Goal: Information Seeking & Learning: Learn about a topic

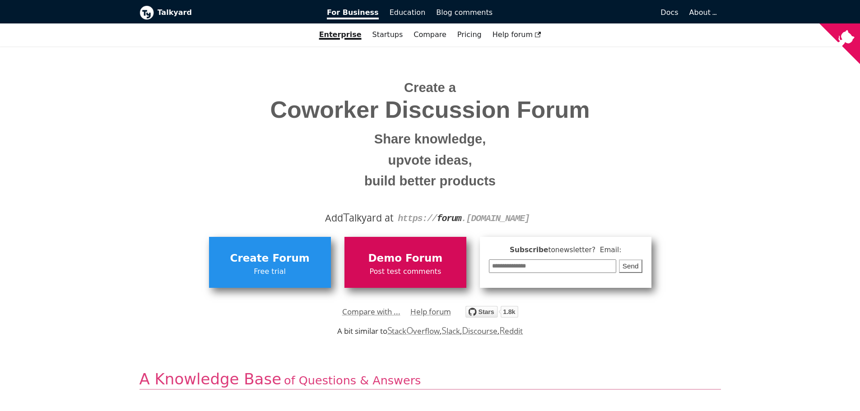
click at [405, 267] on span "Post test comments" at bounding box center [405, 272] width 113 height 12
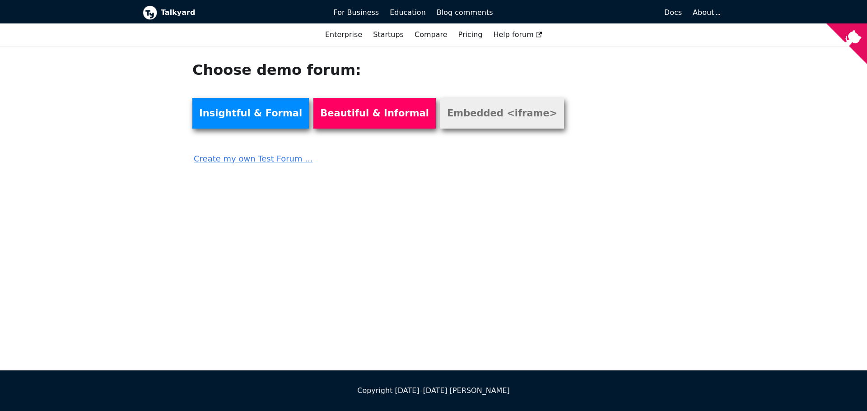
click at [440, 120] on link "Embedded <iframe>" at bounding box center [502, 113] width 124 height 31
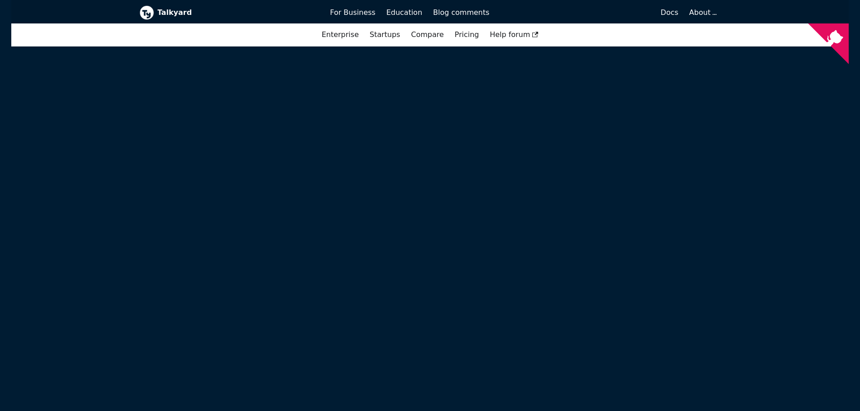
scroll to position [287, 0]
click at [673, 15] on span "Docs" at bounding box center [670, 12] width 18 height 9
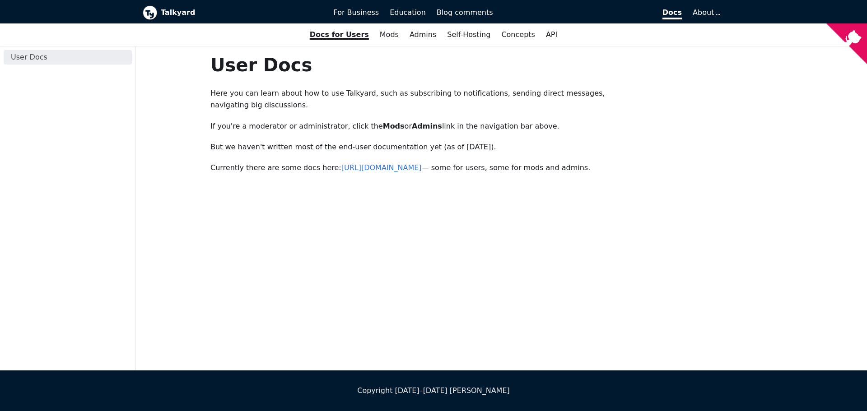
click at [297, 162] on p "Currently there are some docs here: https://forum.talkyard.io/latest/docs — som…" at bounding box center [426, 168] width 433 height 12
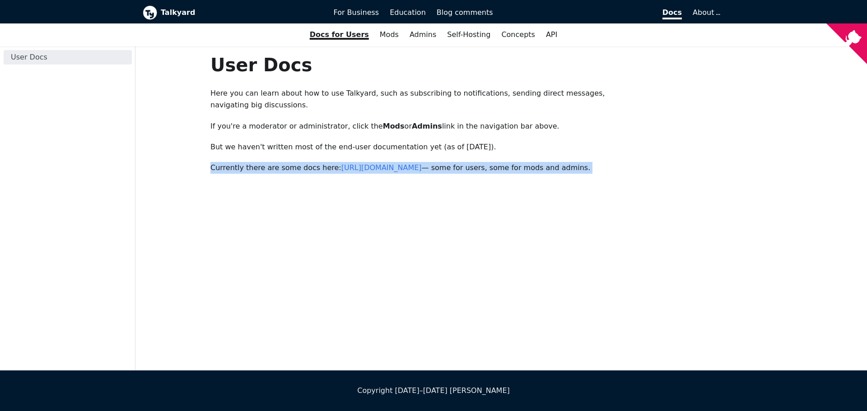
click at [297, 162] on p "Currently there are some docs here: https://forum.talkyard.io/latest/docs — som…" at bounding box center [426, 168] width 433 height 12
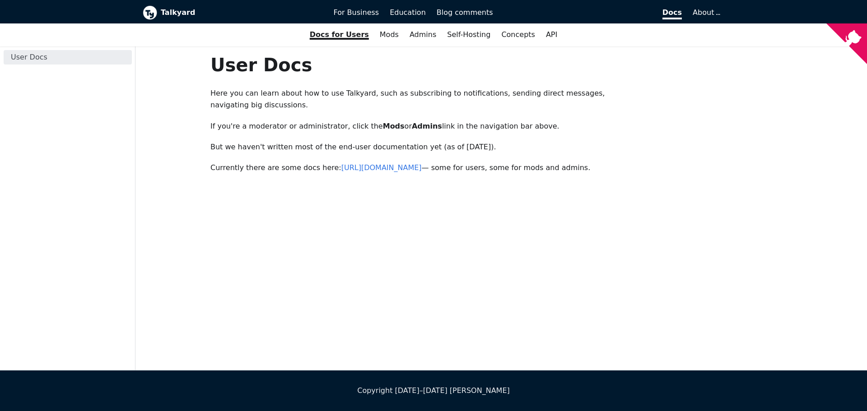
click at [233, 85] on div "User Docs Here you can learn about how to use Talkyard, such as subscribing to …" at bounding box center [426, 114] width 433 height 121
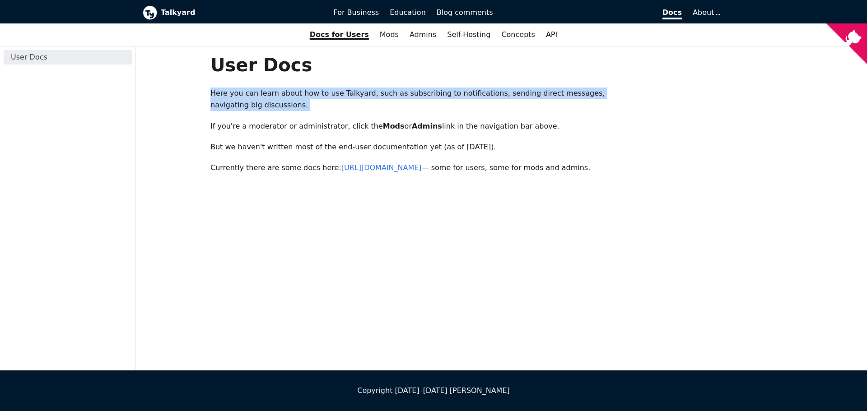
click at [233, 85] on div "User Docs Here you can learn about how to use Talkyard, such as subscribing to …" at bounding box center [426, 114] width 433 height 121
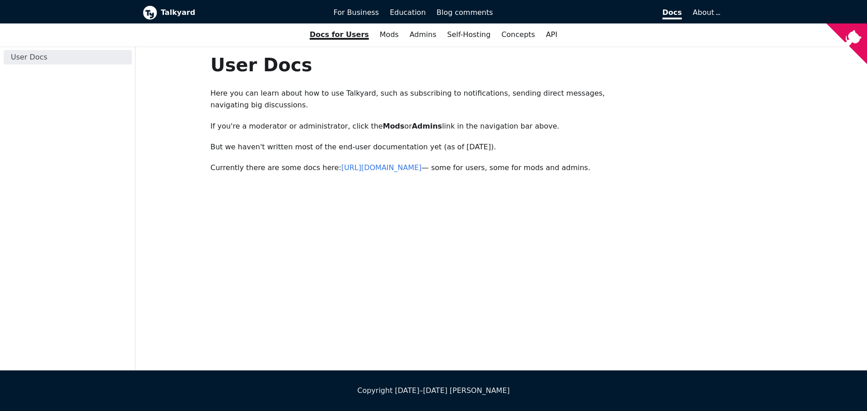
click at [254, 104] on div "User Docs Here you can learn about how to use Talkyard, such as subscribing to …" at bounding box center [426, 114] width 433 height 121
drag, startPoint x: 241, startPoint y: 80, endPoint x: 251, endPoint y: 90, distance: 14.1
click at [251, 90] on div "User Docs Here you can learn about how to use Talkyard, such as subscribing to …" at bounding box center [426, 114] width 433 height 121
click at [251, 90] on p "Here you can learn about how to use Talkyard, such as subscribing to notificati…" at bounding box center [426, 100] width 433 height 24
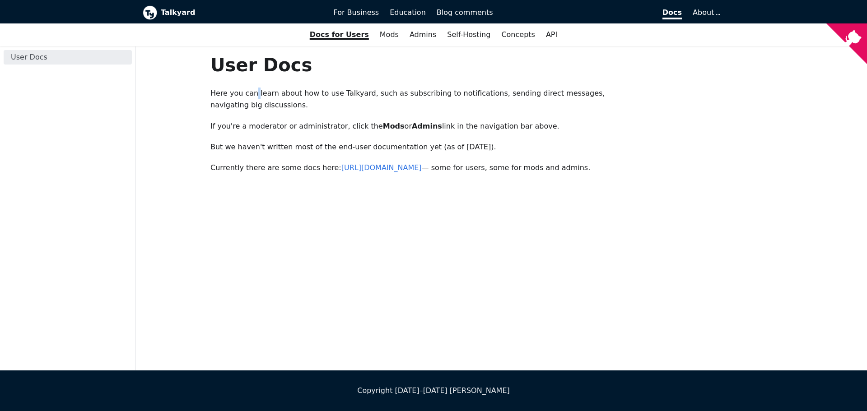
click at [251, 90] on p "Here you can learn about how to use Talkyard, such as subscribing to notificati…" at bounding box center [426, 100] width 433 height 24
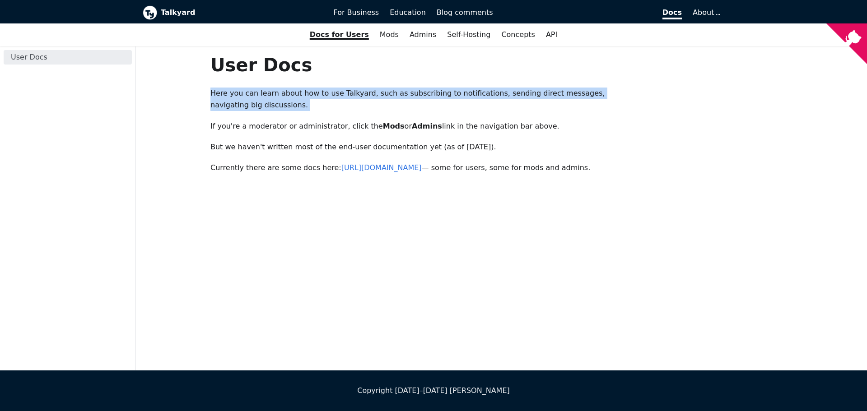
click at [251, 90] on p "Here you can learn about how to use Talkyard, such as subscribing to notificati…" at bounding box center [426, 100] width 433 height 24
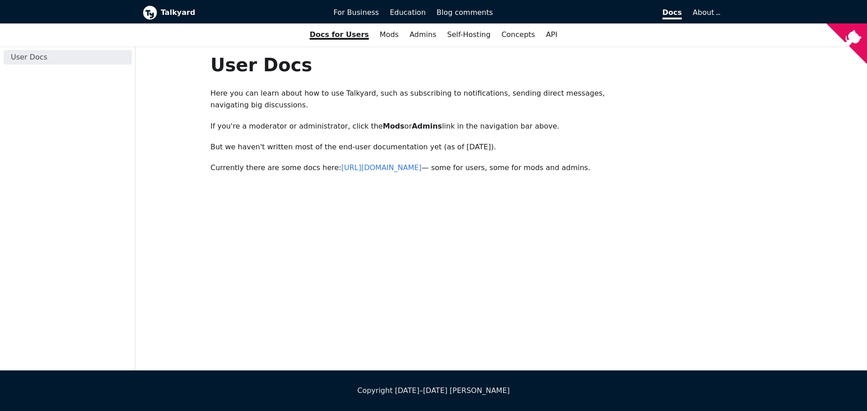
click at [238, 121] on p "If you're a moderator or administrator, click the Mods or Admins link in the na…" at bounding box center [426, 127] width 433 height 12
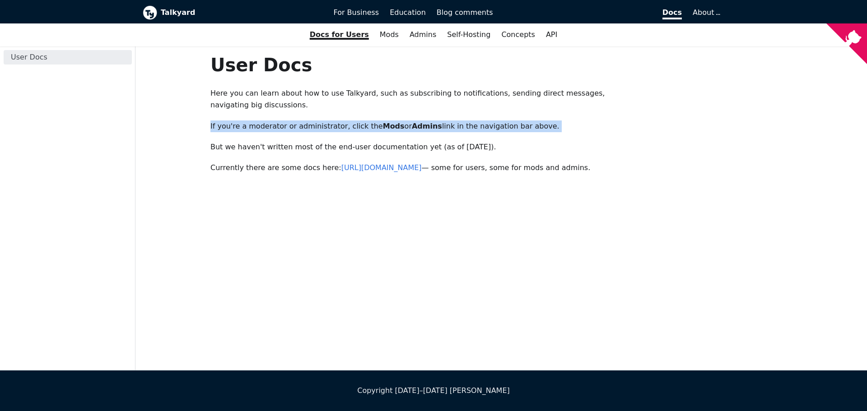
click at [238, 121] on p "If you're a moderator or administrator, click the Mods or Admins link in the na…" at bounding box center [426, 127] width 433 height 12
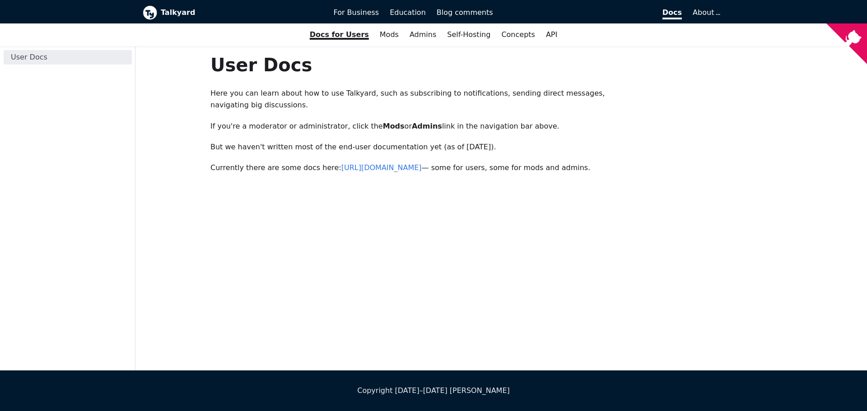
click at [388, 126] on div "User Docs Here you can learn about how to use Talkyard, such as subscribing to …" at bounding box center [426, 114] width 433 height 121
click at [383, 122] on strong "Mods" at bounding box center [394, 126] width 22 height 9
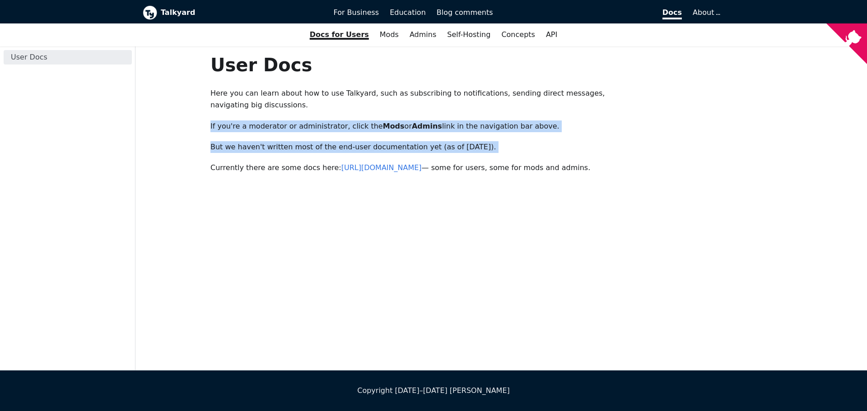
drag, startPoint x: 371, startPoint y: 112, endPoint x: 471, endPoint y: 126, distance: 101.7
click at [471, 126] on div "User Docs Here you can learn about how to use Talkyard, such as subscribing to …" at bounding box center [426, 114] width 433 height 121
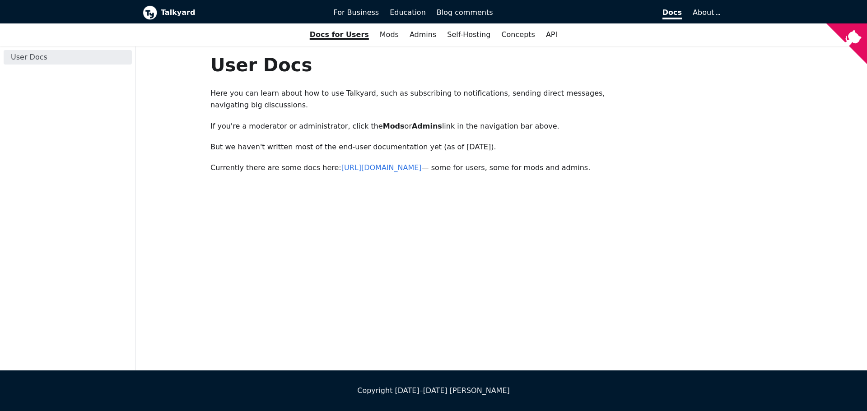
click at [443, 107] on div "User Docs Here you can learn about how to use Talkyard, such as subscribing to …" at bounding box center [426, 114] width 433 height 121
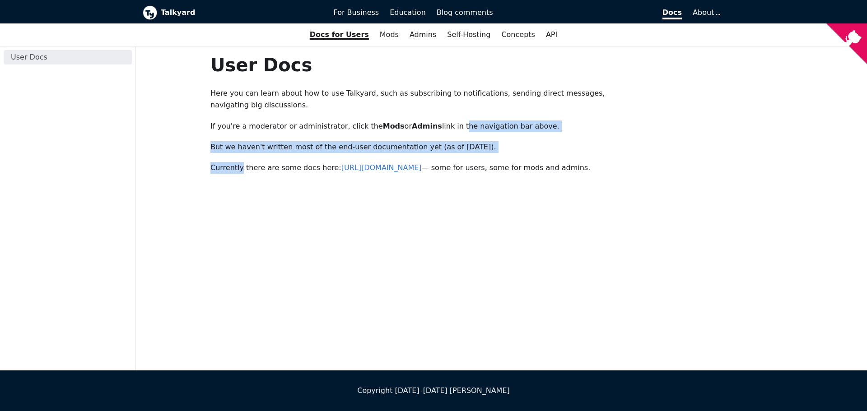
drag, startPoint x: 443, startPoint y: 107, endPoint x: 223, endPoint y: 140, distance: 222.7
click at [223, 140] on div "User Docs Here you can learn about how to use Talkyard, such as subscribing to …" at bounding box center [426, 114] width 433 height 121
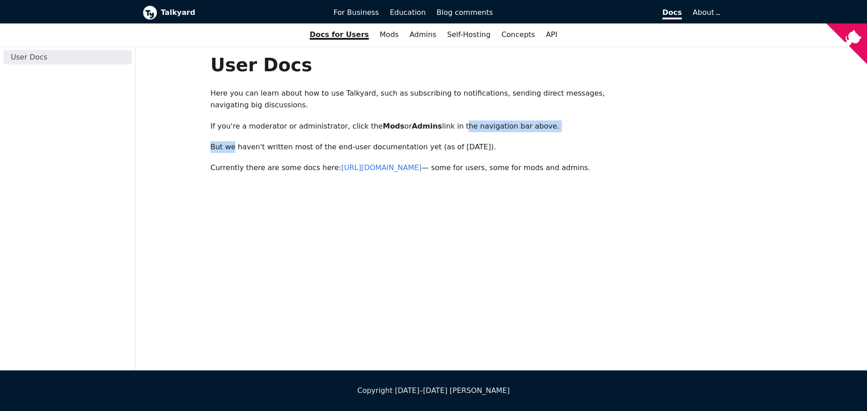
click at [227, 141] on p "But we haven't written most of the end-user documentation yet (as of July 2025)." at bounding box center [426, 147] width 433 height 12
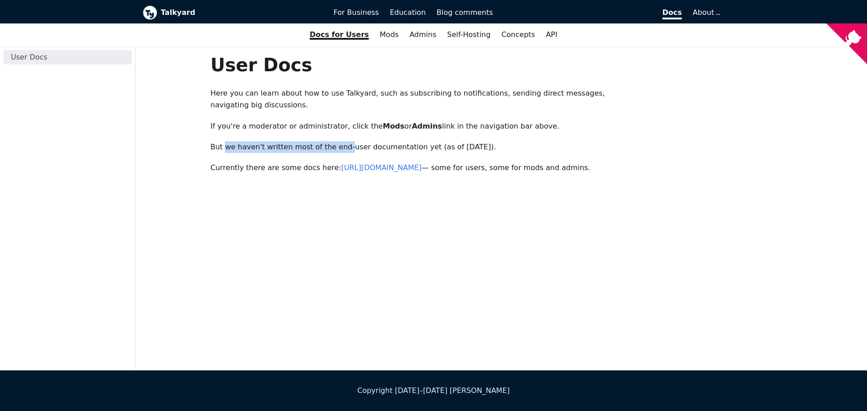
drag, startPoint x: 227, startPoint y: 136, endPoint x: 334, endPoint y: 136, distance: 107.0
click at [334, 141] on p "But we haven't written most of the end-user documentation yet (as of July 2025)." at bounding box center [426, 147] width 433 height 12
drag, startPoint x: 393, startPoint y: 142, endPoint x: 408, endPoint y: 125, distance: 22.7
click at [408, 125] on div "User Docs Here you can learn about how to use Talkyard, such as subscribing to …" at bounding box center [426, 114] width 433 height 121
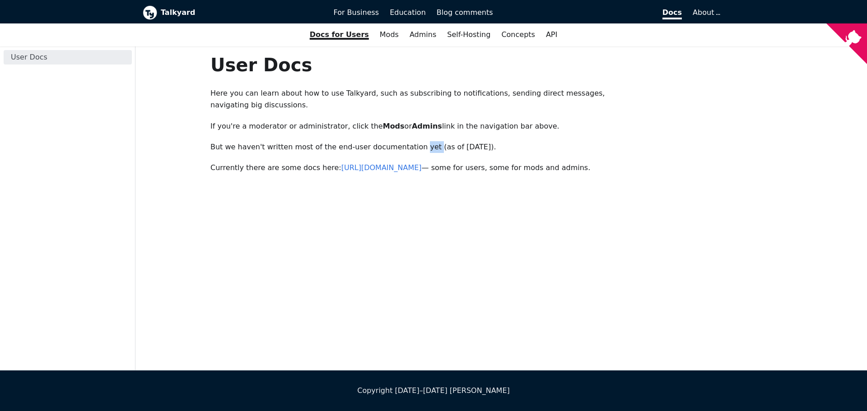
click at [408, 125] on div "User Docs Here you can learn about how to use Talkyard, such as subscribing to …" at bounding box center [426, 114] width 433 height 121
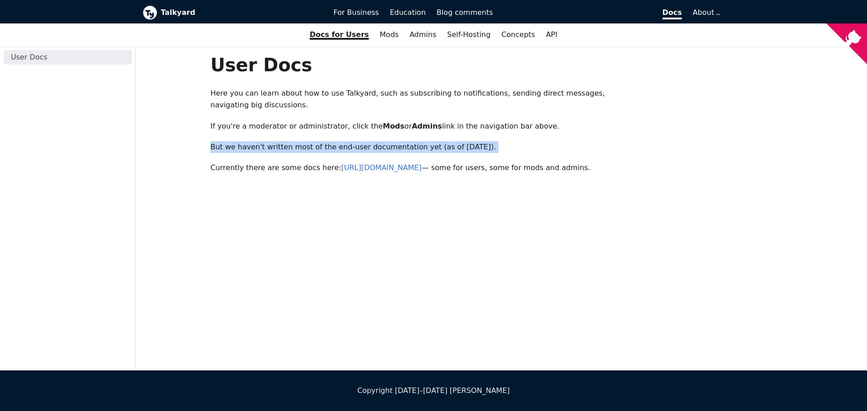
click at [408, 125] on div "User Docs Here you can learn about how to use Talkyard, such as subscribing to …" at bounding box center [426, 114] width 433 height 121
click at [386, 163] on link "https://forum.talkyard.io/latest/docs" at bounding box center [381, 167] width 80 height 9
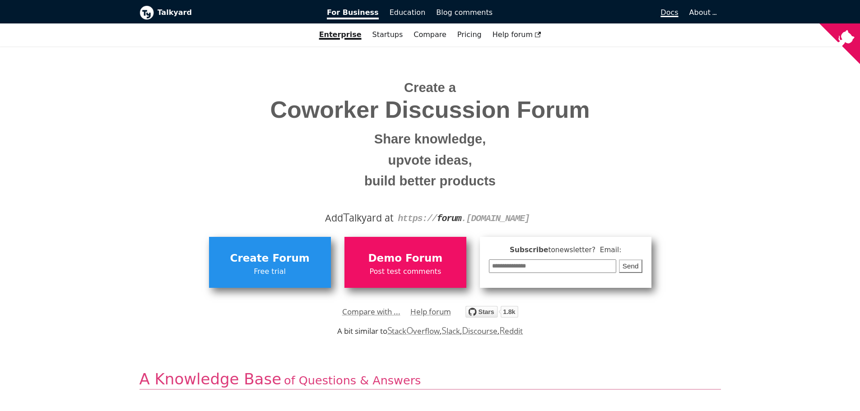
click at [669, 12] on span "Docs" at bounding box center [670, 12] width 18 height 9
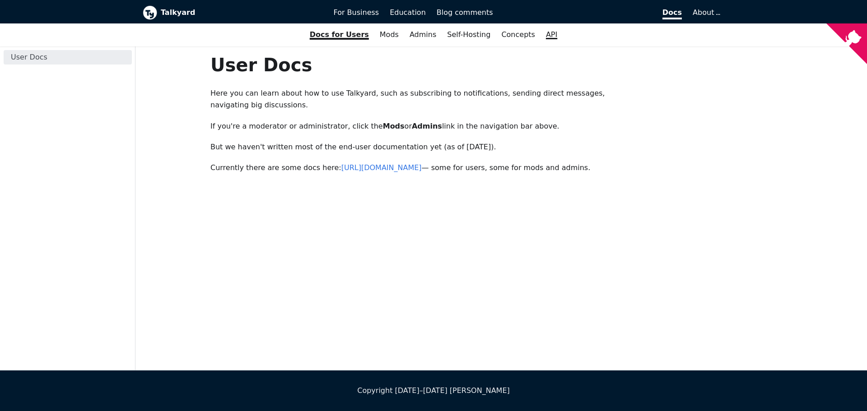
click at [546, 34] on link "API" at bounding box center [552, 34] width 22 height 15
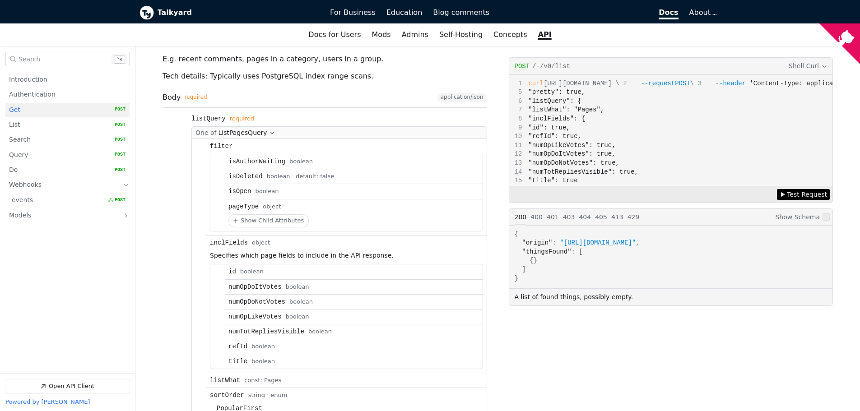
scroll to position [671, 0]
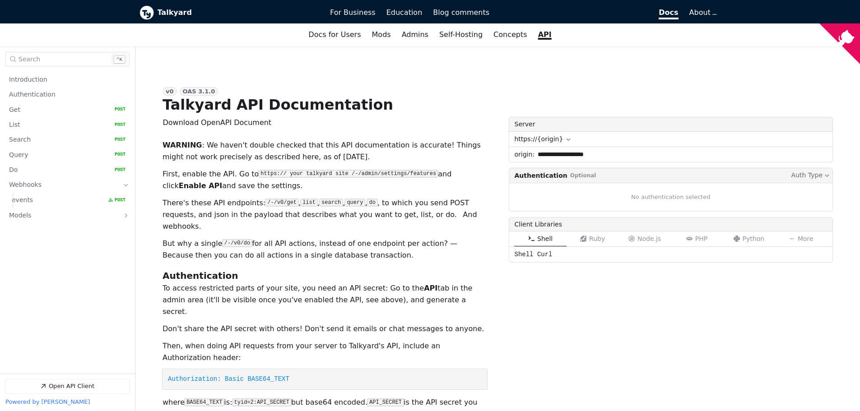
click at [584, 136] on button "Server: https://{origin}" at bounding box center [671, 139] width 324 height 15
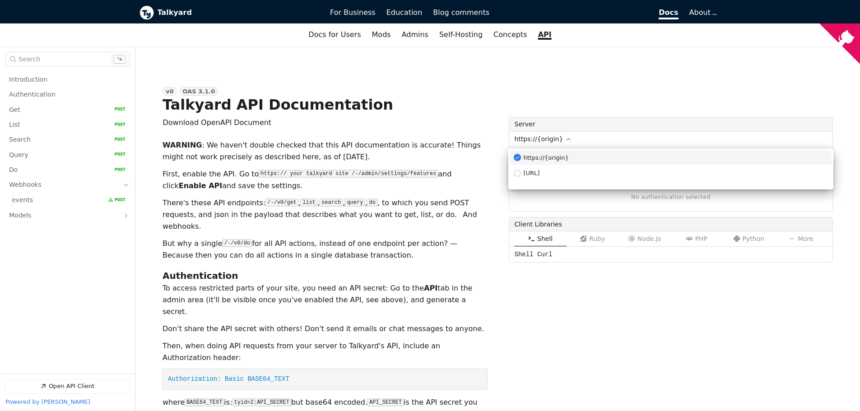
click at [586, 133] on button "Server: https://{origin}" at bounding box center [671, 139] width 324 height 15
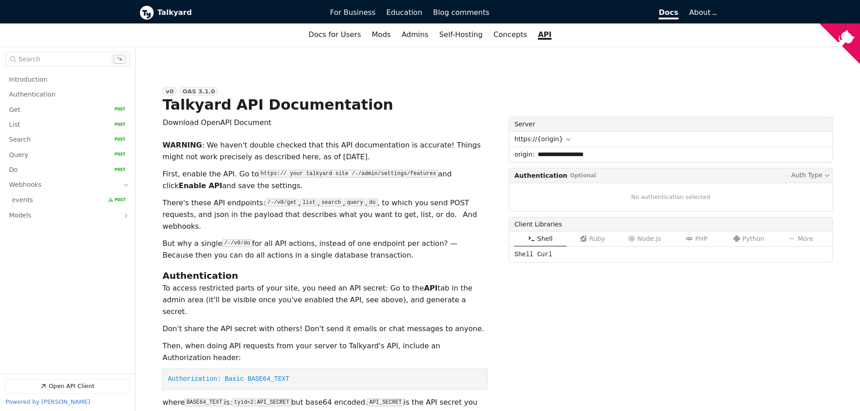
click at [817, 174] on button "Select Auth Type" at bounding box center [810, 175] width 41 height 10
click at [736, 70] on section "v0 OAS 3.1.0 Talkyard API Documentation Download OpenAPI Document json Download…" at bounding box center [498, 280] width 671 height 467
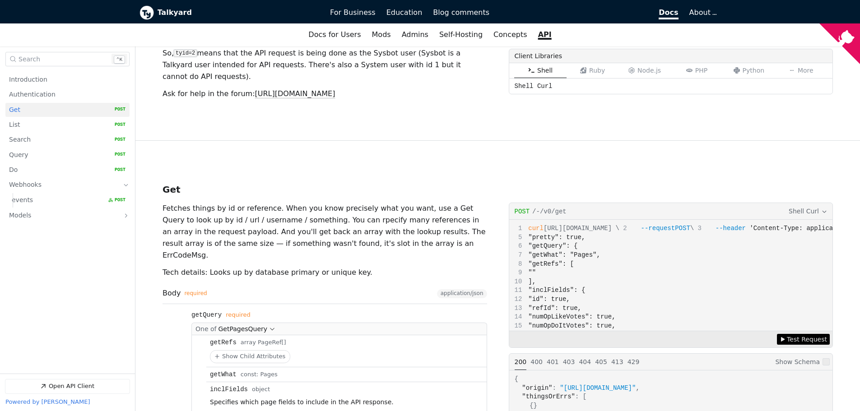
scroll to position [391, 0]
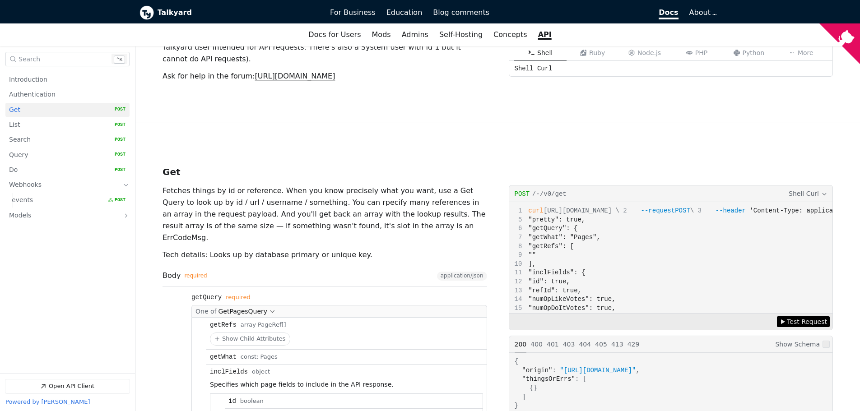
click at [820, 186] on div "Request Example for post /-/v0/get Shell Curl" at bounding box center [671, 194] width 324 height 17
click at [824, 193] on icon "Open API Documentation for Talkyard API Documentation" at bounding box center [825, 194] width 4 height 2
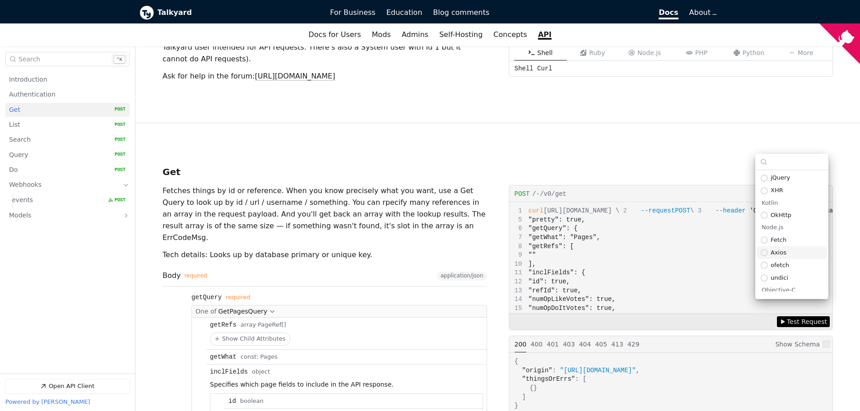
scroll to position [275, 0]
click at [773, 258] on li "Axios" at bounding box center [792, 252] width 70 height 13
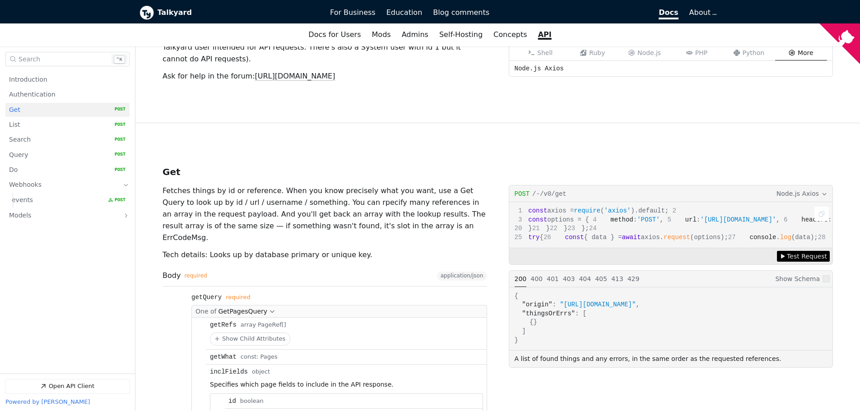
scroll to position [0, 0]
